Goal: Check status: Check status

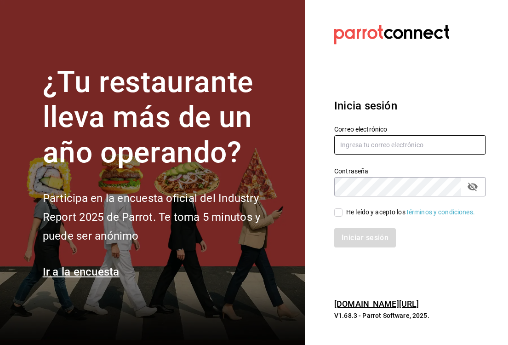
type input "danysepulveda15@gmail.com"
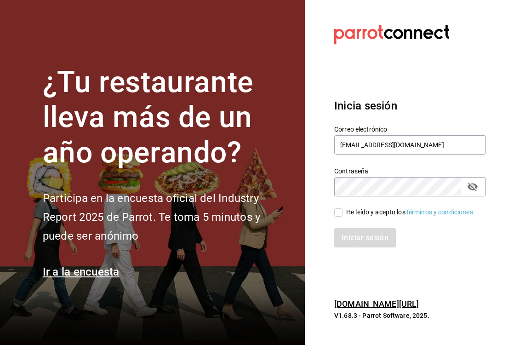
click at [343, 211] on span "He leído y acepto los Términos y condiciones." at bounding box center [408, 212] width 132 height 10
click at [342, 211] on input "He leído y acepto los Términos y condiciones." at bounding box center [338, 212] width 8 height 8
checkbox input "true"
click at [365, 244] on button "Iniciar sesión" at bounding box center [365, 237] width 63 height 19
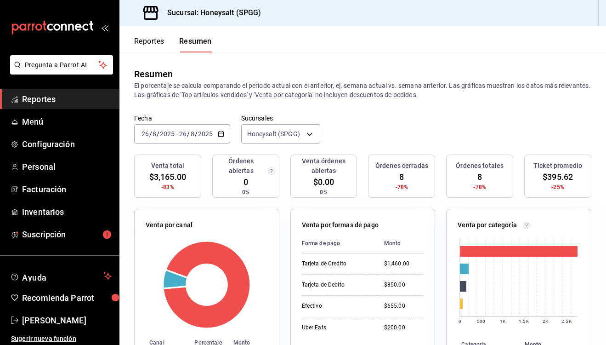
scroll to position [15, 0]
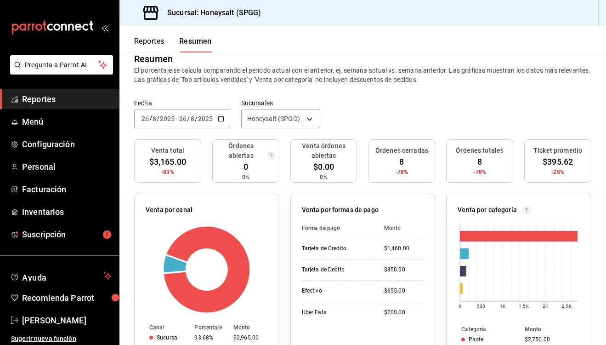
click at [218, 122] on icon "button" at bounding box center [221, 118] width 6 height 6
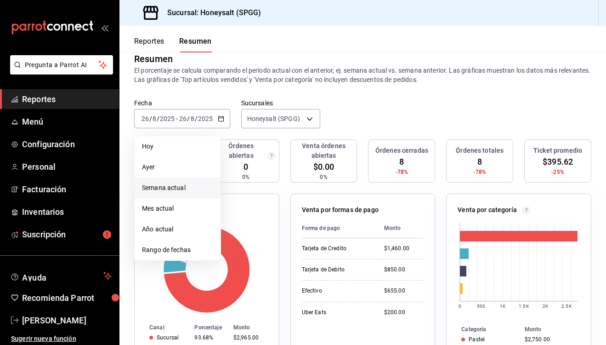
click at [190, 193] on span "Semana actual" at bounding box center [177, 188] width 71 height 10
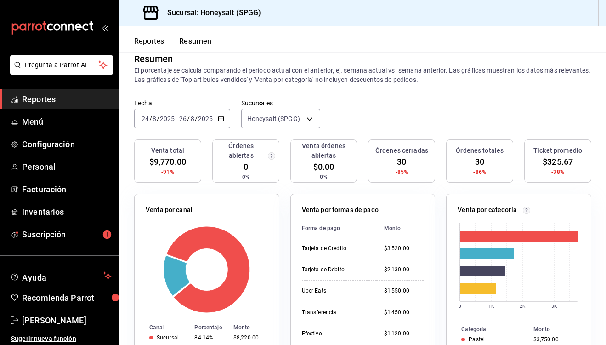
click at [221, 122] on icon "button" at bounding box center [221, 118] width 6 height 6
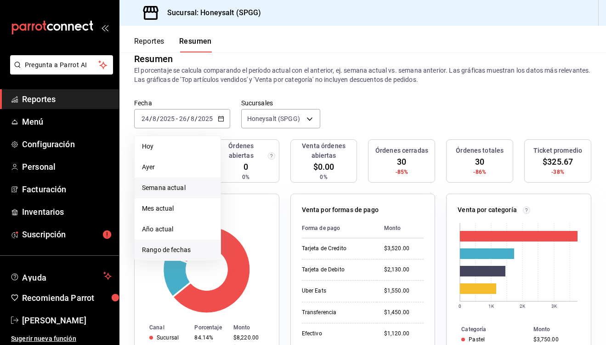
click at [167, 255] on span "Rango de fechas" at bounding box center [177, 250] width 71 height 10
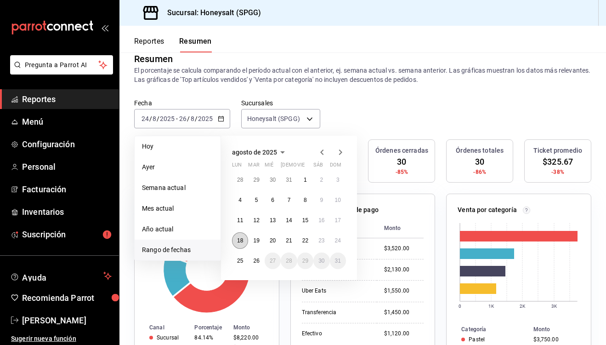
click at [245, 249] on button "18" at bounding box center [240, 240] width 16 height 17
click at [317, 249] on button "23" at bounding box center [322, 240] width 16 height 17
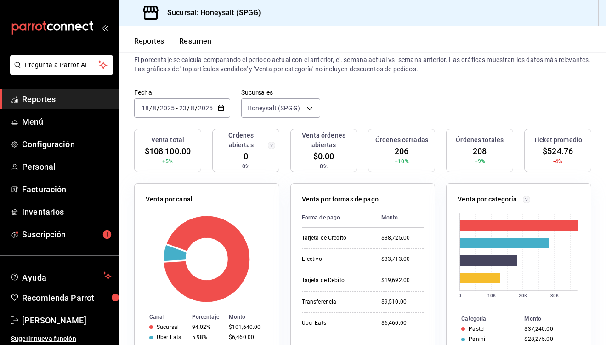
scroll to position [3, 0]
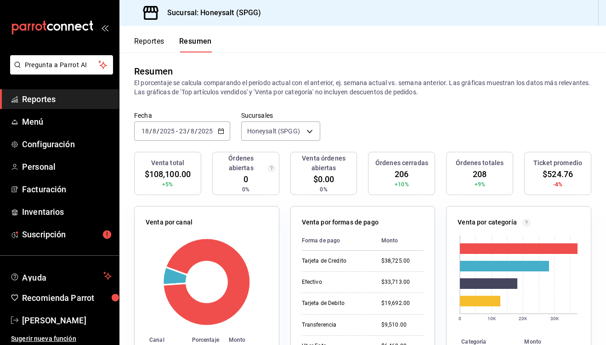
click at [216, 139] on div "[DATE] [DATE] - [DATE] [DATE]" at bounding box center [182, 130] width 96 height 19
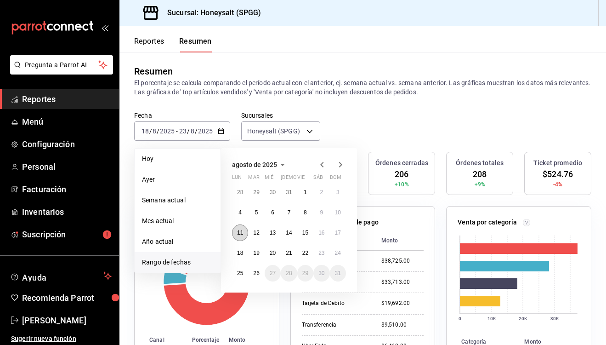
click at [241, 236] on abbr "11" at bounding box center [240, 232] width 6 height 6
click at [339, 236] on abbr "17" at bounding box center [338, 232] width 6 height 6
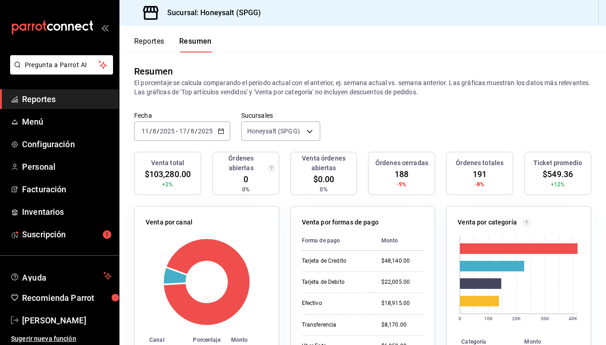
click at [223, 141] on div "[DATE] [DATE] - [DATE] [DATE]" at bounding box center [182, 130] width 96 height 19
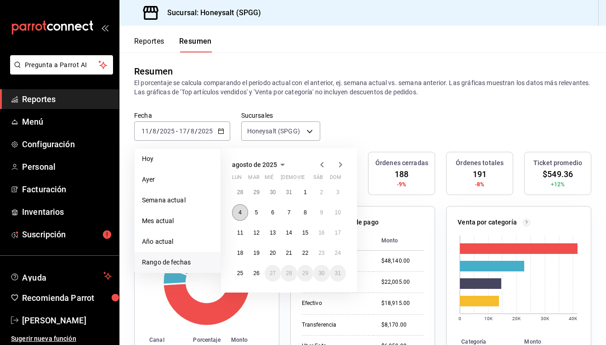
click at [238, 220] on button "4" at bounding box center [240, 212] width 16 height 17
click at [337, 216] on abbr "10" at bounding box center [338, 212] width 6 height 6
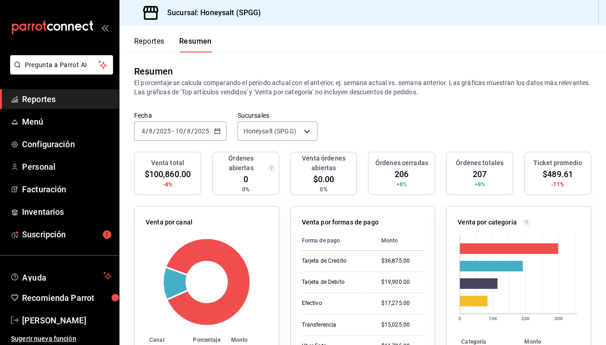
click at [218, 134] on icon "button" at bounding box center [217, 131] width 6 height 6
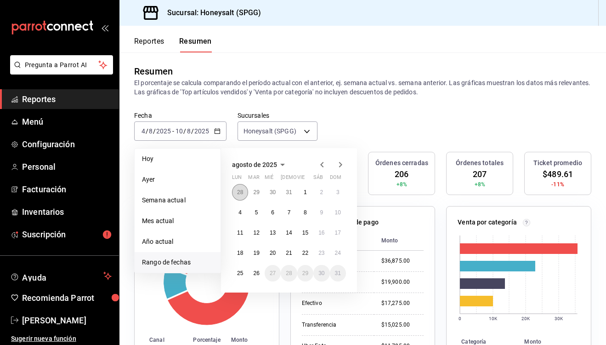
click at [240, 195] on abbr "28" at bounding box center [240, 192] width 6 height 6
click at [343, 279] on button "3" at bounding box center [338, 273] width 16 height 17
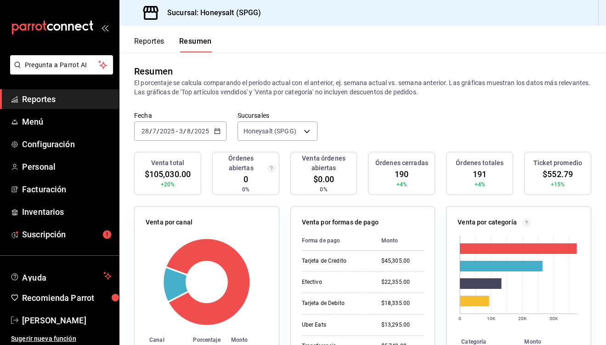
click at [216, 141] on div "[DATE] [DATE] - [DATE] [DATE]" at bounding box center [180, 130] width 92 height 19
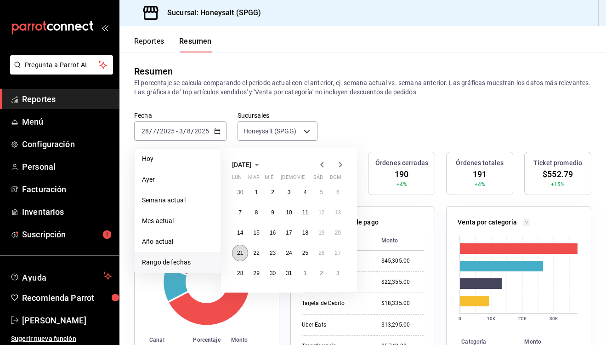
click at [237, 256] on abbr "21" at bounding box center [240, 253] width 6 height 6
click at [333, 261] on button "27" at bounding box center [338, 253] width 16 height 17
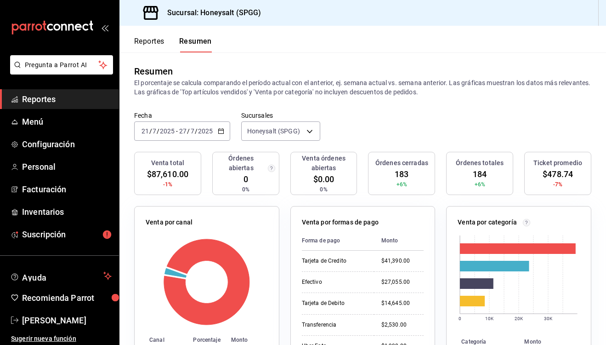
click at [223, 134] on icon "button" at bounding box center [221, 131] width 6 height 6
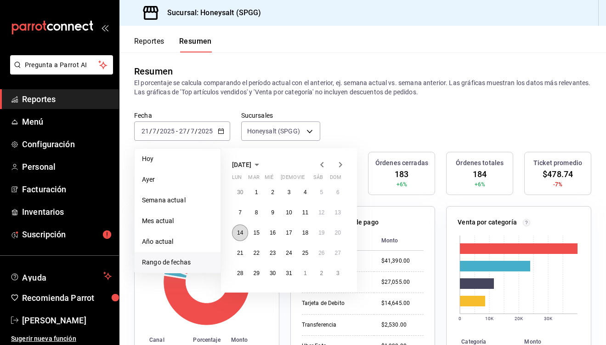
click at [238, 236] on button "14" at bounding box center [240, 232] width 16 height 17
click at [333, 240] on button "20" at bounding box center [338, 232] width 16 height 17
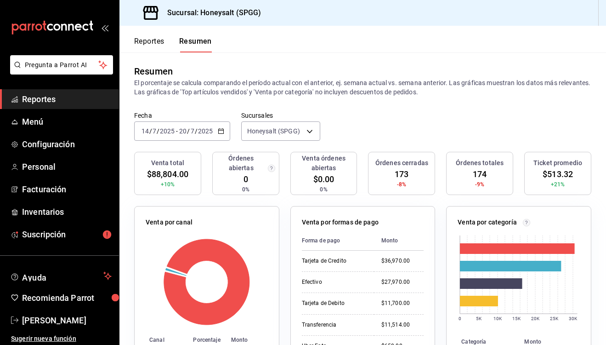
click at [218, 134] on icon "button" at bounding box center [221, 131] width 6 height 6
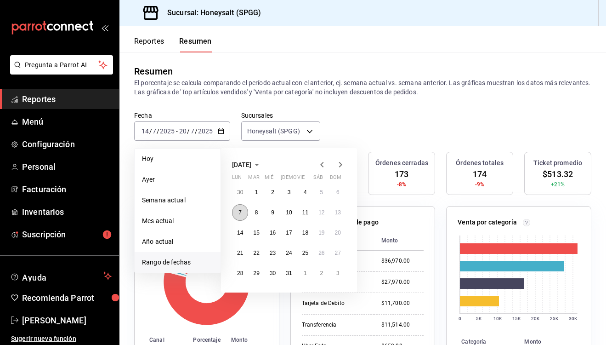
click at [238, 221] on button "7" at bounding box center [240, 212] width 16 height 17
click at [333, 221] on button "13" at bounding box center [338, 212] width 16 height 17
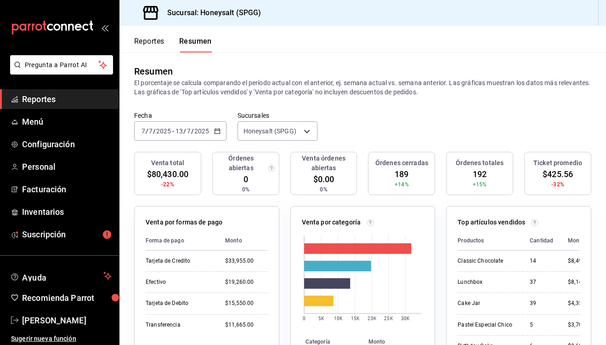
click at [212, 141] on div "[DATE] [DATE] - [DATE] [DATE]" at bounding box center [180, 130] width 92 height 19
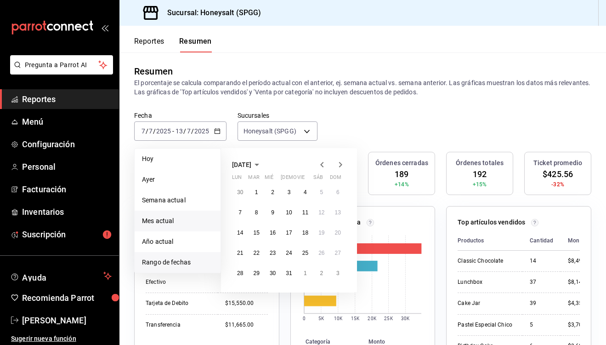
click at [175, 226] on span "Mes actual" at bounding box center [177, 221] width 71 height 10
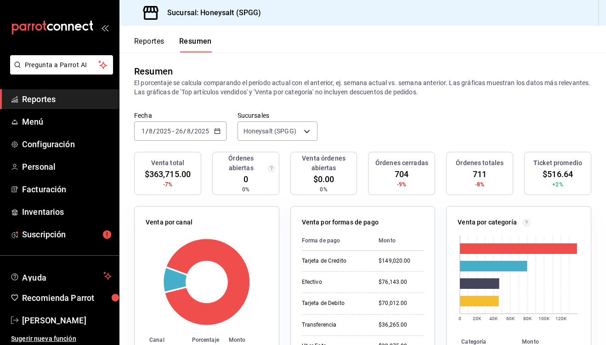
click at [410, 129] on div "Fecha [DATE] [DATE] - [DATE] [DATE] Sucursales Honeysalt (SPGG) [object Object]" at bounding box center [363, 131] width 487 height 40
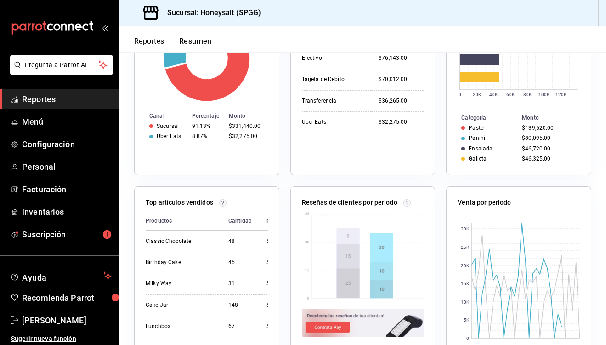
scroll to position [0, 0]
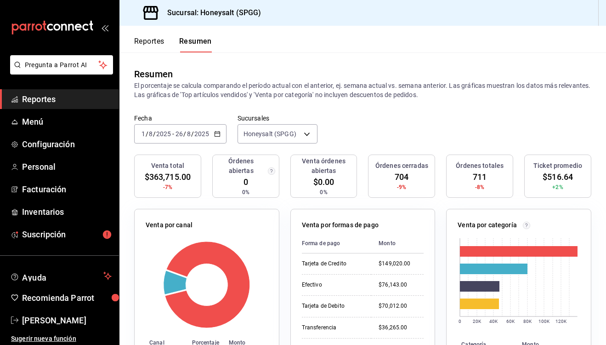
click at [142, 46] on button "Reportes" at bounding box center [149, 45] width 30 height 16
